Goal: Communication & Community: Answer question/provide support

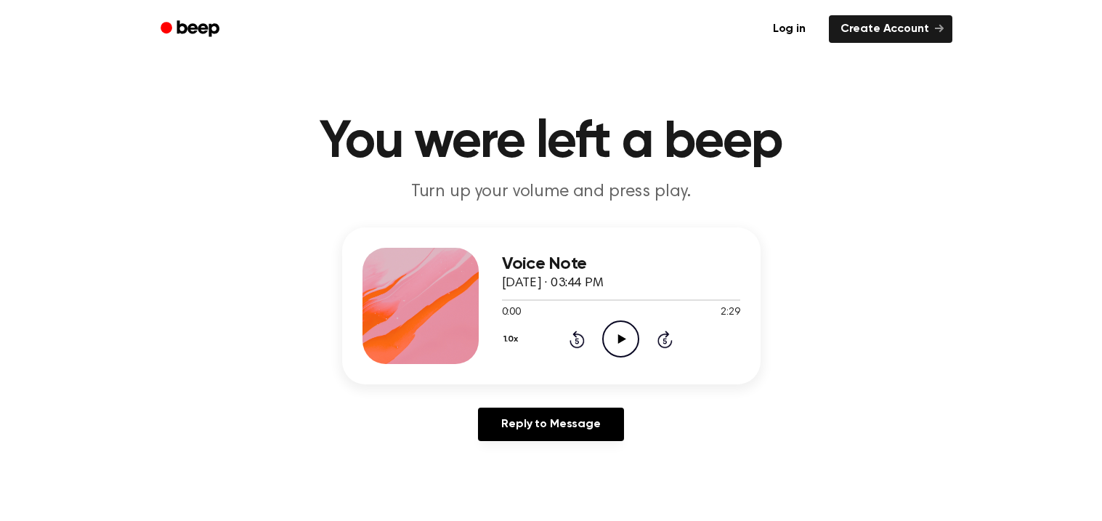
click at [618, 344] on icon "Play Audio" at bounding box center [620, 338] width 37 height 37
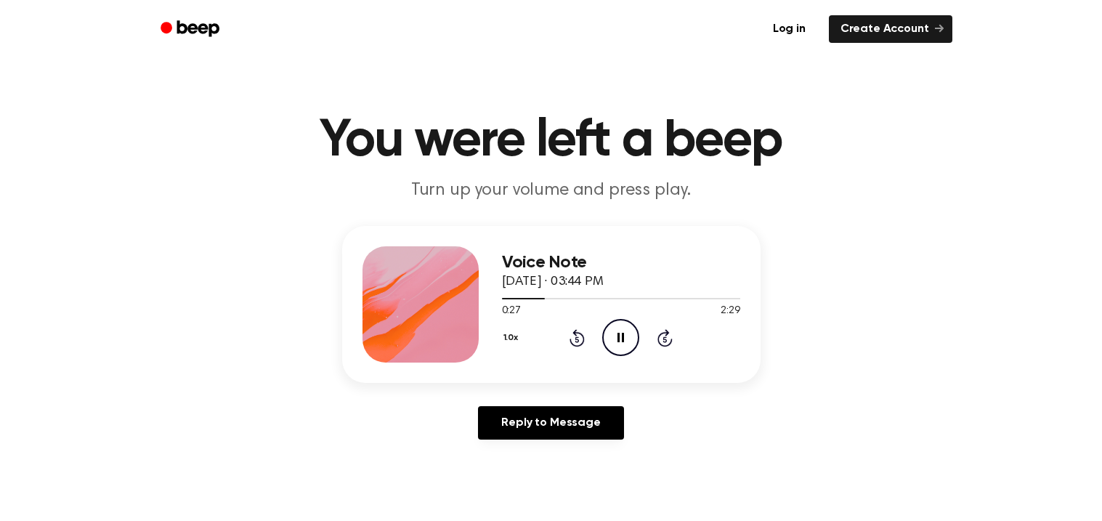
click at [585, 363] on div "Voice Note [DATE] · 03:44 PM 0:27 2:29 Your browser does not support the [objec…" at bounding box center [551, 304] width 418 height 157
click at [615, 339] on icon "Pause Audio" at bounding box center [620, 337] width 37 height 37
click at [626, 333] on icon "Play Audio" at bounding box center [620, 337] width 37 height 37
click at [620, 332] on icon "Pause Audio" at bounding box center [620, 337] width 37 height 37
click at [615, 341] on icon "Play Audio" at bounding box center [620, 337] width 37 height 37
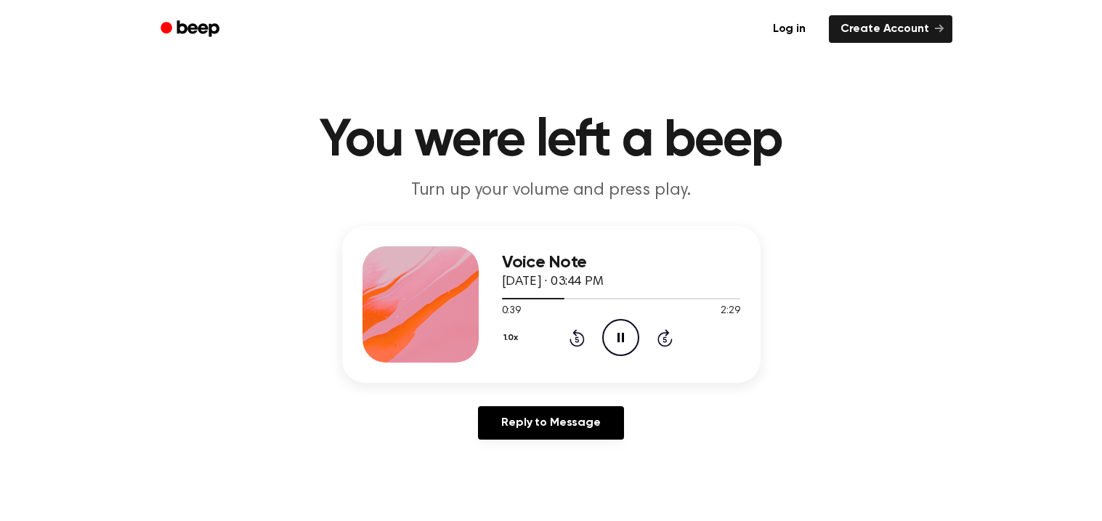
click at [612, 342] on icon "Pause Audio" at bounding box center [620, 337] width 37 height 37
click at [612, 342] on icon "Play Audio" at bounding box center [620, 337] width 37 height 37
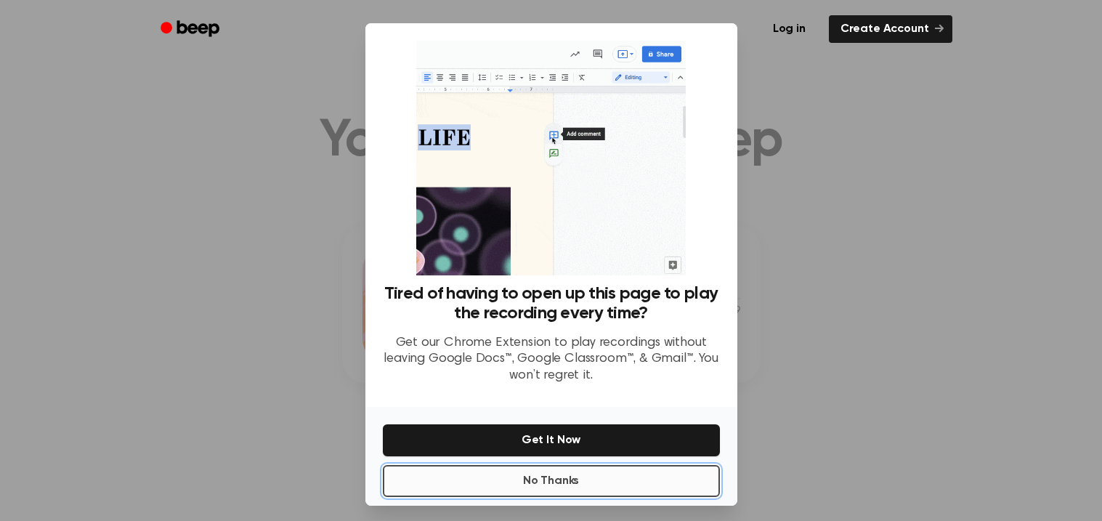
click at [604, 476] on button "No Thanks" at bounding box center [551, 481] width 337 height 32
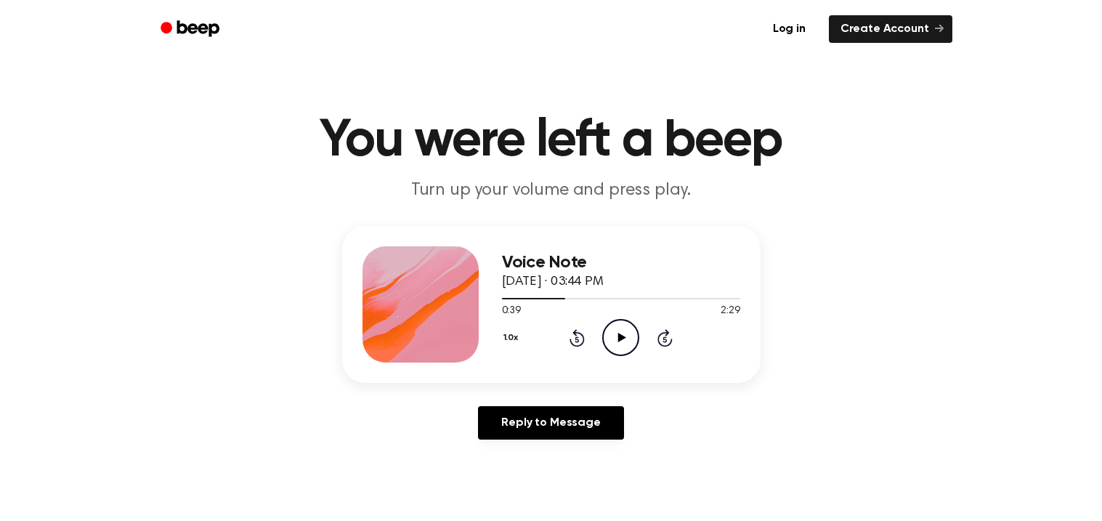
click at [628, 323] on icon "Play Audio" at bounding box center [620, 337] width 37 height 37
click at [622, 344] on icon "Pause Audio" at bounding box center [620, 337] width 37 height 37
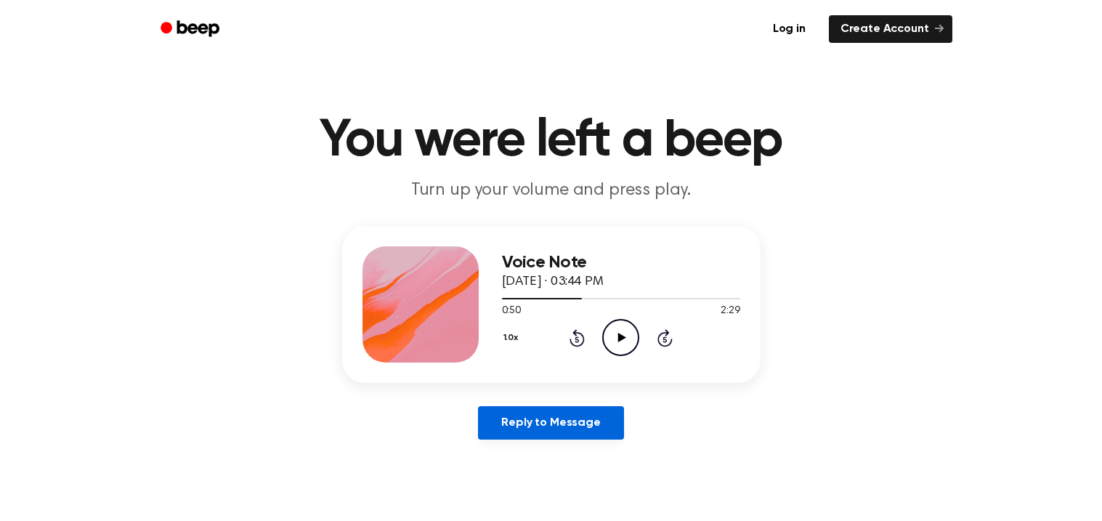
click at [565, 412] on link "Reply to Message" at bounding box center [550, 422] width 145 height 33
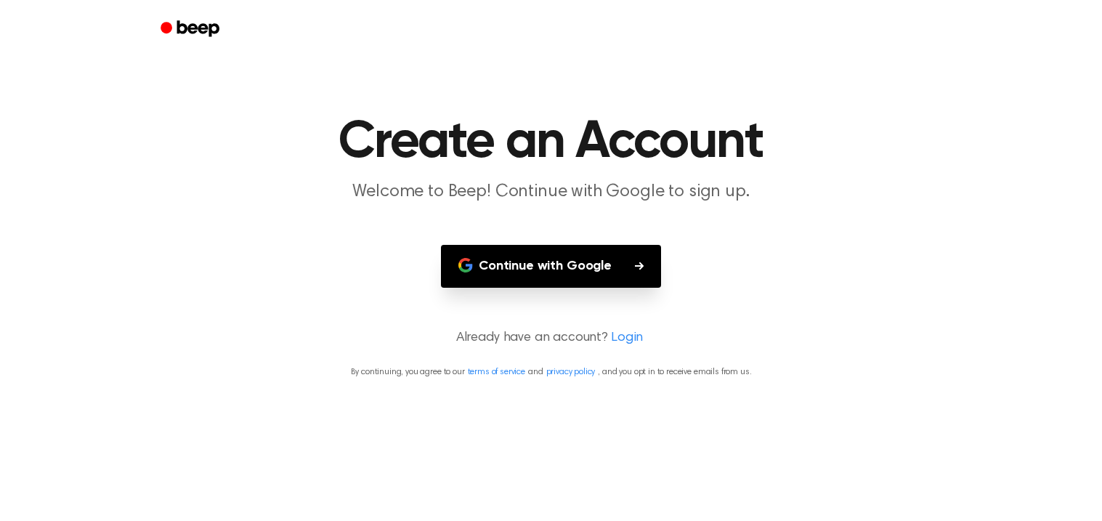
click at [522, 279] on button "Continue with Google" at bounding box center [551, 266] width 220 height 43
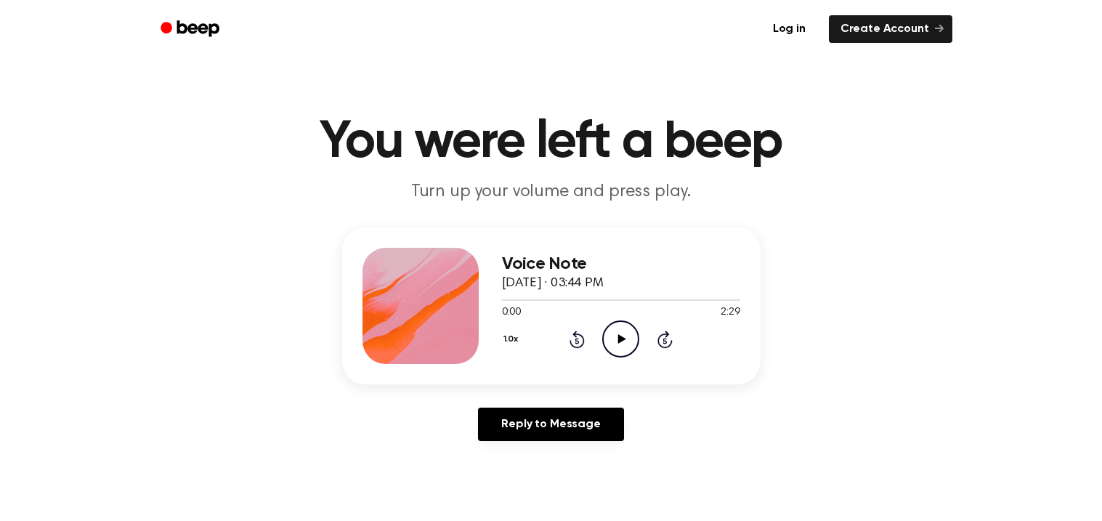
click at [618, 344] on icon "Play Audio" at bounding box center [620, 338] width 37 height 37
click at [629, 351] on icon "Pause Audio" at bounding box center [620, 338] width 37 height 37
click at [638, 348] on icon "Play Audio" at bounding box center [620, 338] width 37 height 37
click at [630, 340] on icon "Pause Audio" at bounding box center [620, 338] width 37 height 37
click at [626, 331] on icon "Play Audio" at bounding box center [620, 338] width 37 height 37
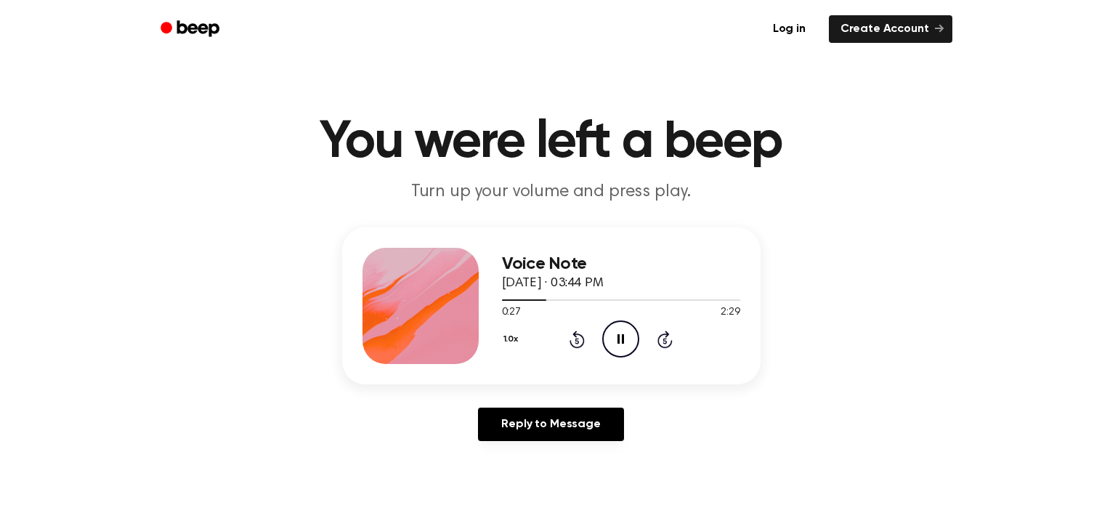
click at [618, 360] on div "Voice Note [DATE] · 03:44 PM 0:27 2:29 Your browser does not support the [objec…" at bounding box center [621, 306] width 238 height 116
click at [626, 349] on icon "Pause Audio" at bounding box center [620, 338] width 37 height 37
click at [615, 334] on icon "Play Audio" at bounding box center [620, 338] width 37 height 37
click at [574, 347] on icon at bounding box center [577, 339] width 15 height 17
click at [574, 346] on icon at bounding box center [577, 339] width 15 height 17
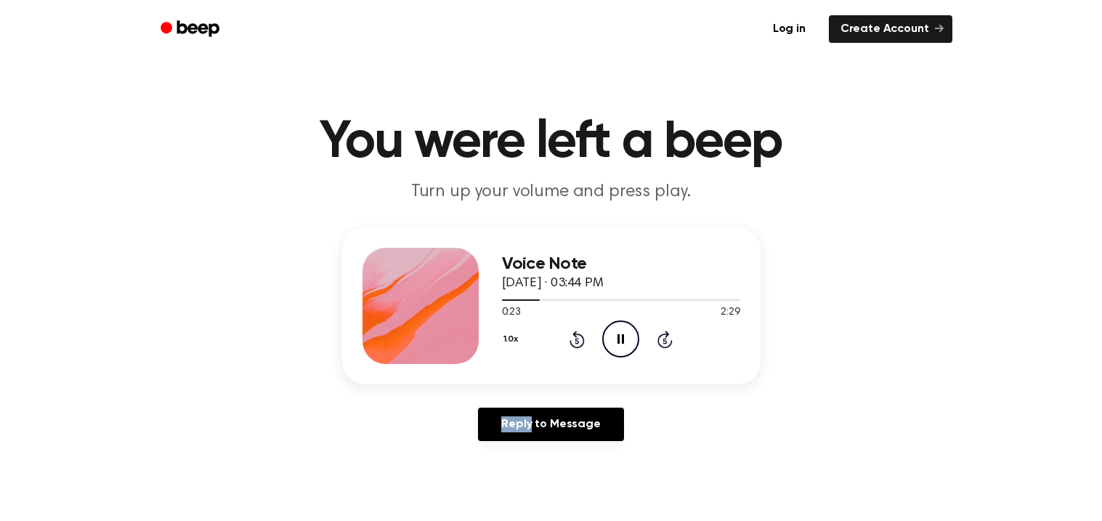
click at [574, 346] on icon at bounding box center [577, 339] width 15 height 17
click at [580, 347] on icon "Rewind 5 seconds" at bounding box center [577, 339] width 16 height 19
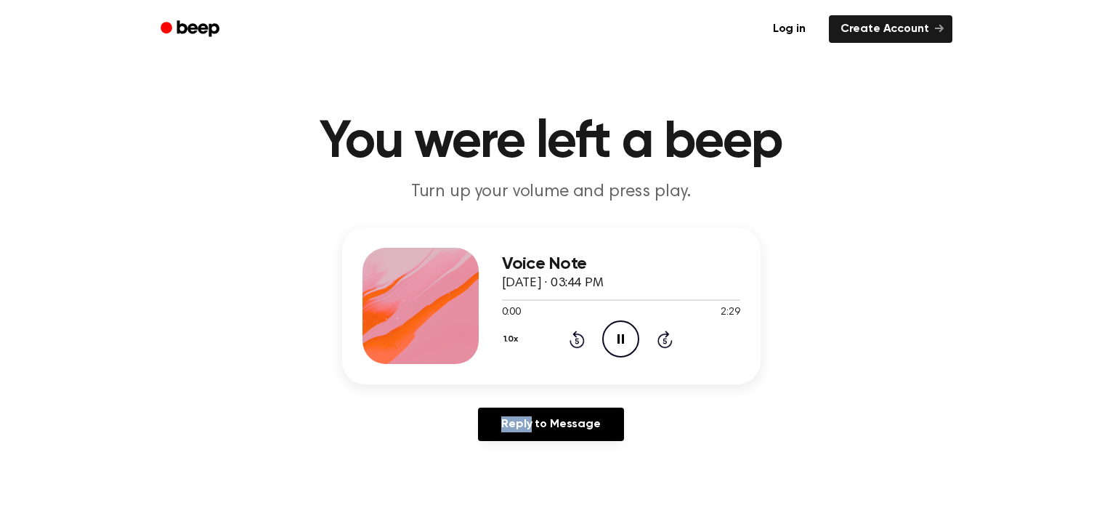
click at [580, 347] on icon "Rewind 5 seconds" at bounding box center [577, 339] width 16 height 19
click at [618, 323] on icon "Pause Audio" at bounding box center [620, 338] width 37 height 37
